Goal: Transaction & Acquisition: Book appointment/travel/reservation

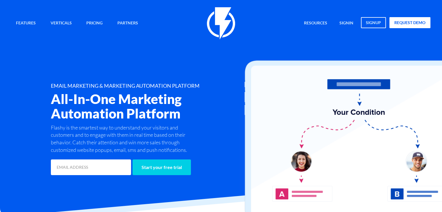
click at [124, 47] on div "Features Marketing Automation Convert, Enagage And Retain Your Customers Email …" at bounding box center [220, 91] width 427 height 169
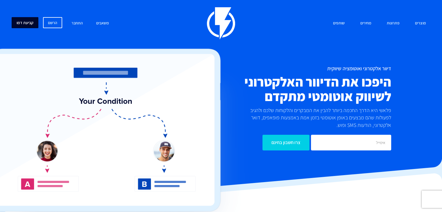
click at [32, 22] on link "קביעת דמו" at bounding box center [25, 22] width 27 height 11
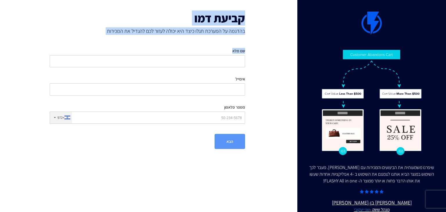
drag, startPoint x: 245, startPoint y: 11, endPoint x: 163, endPoint y: 38, distance: 86.8
click at [163, 38] on div "קביעת דמו בהדגמה על המערכת תגלו כיצד היא יכולה לעזור לכם להגדיל את המכירות שם מ…" at bounding box center [147, 80] width 219 height 161
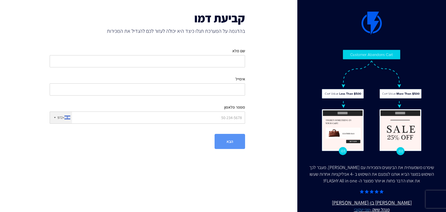
click at [163, 38] on div "קביעת דמו בהדגמה על המערכת תגלו כיצד היא יכולה לעזור לכם להגדיל את המכירות שם מ…" at bounding box center [147, 80] width 219 height 161
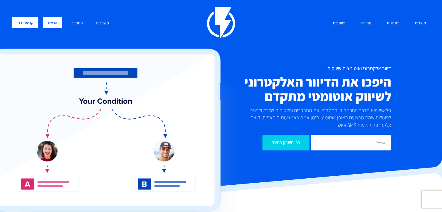
click at [56, 23] on link "הרשם" at bounding box center [52, 22] width 19 height 11
